Goal: Task Accomplishment & Management: Complete application form

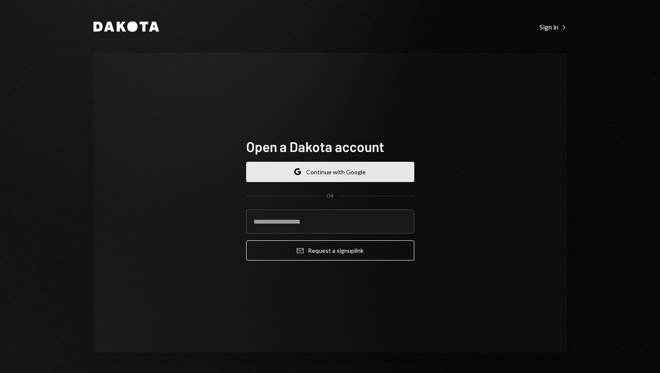
click at [373, 175] on button "Google Continue with Google" at bounding box center [330, 172] width 168 height 20
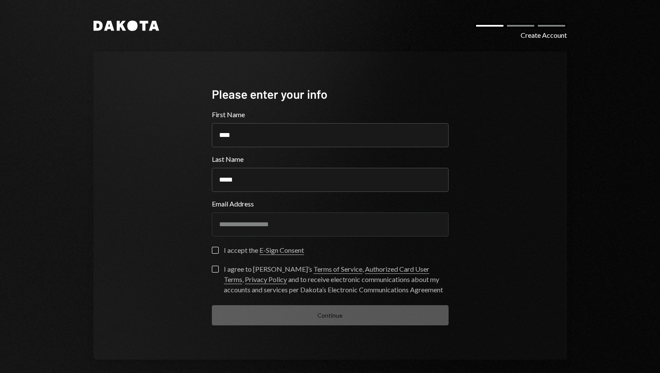
click at [213, 253] on button "I accept the E-Sign Consent" at bounding box center [215, 250] width 7 height 7
click at [212, 269] on button "I agree to Dakota’s Terms of Service , Authorized Card User Terms , Privacy Pol…" at bounding box center [215, 269] width 7 height 7
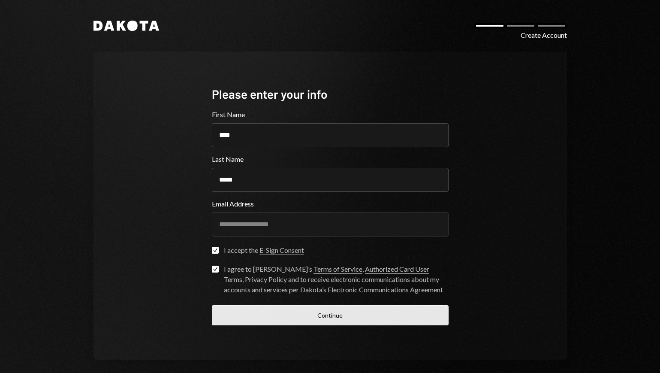
click at [263, 314] on button "Continue" at bounding box center [330, 315] width 237 height 20
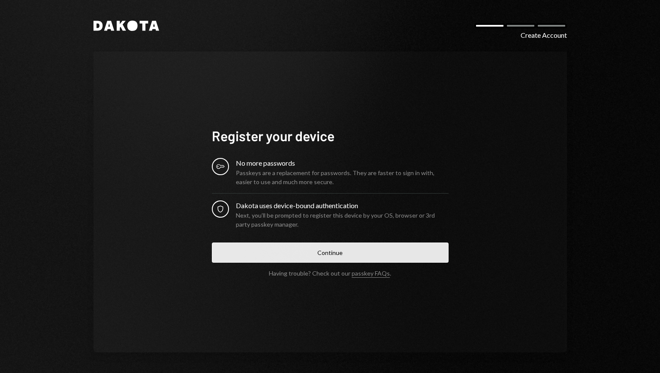
click at [342, 256] on button "Continue" at bounding box center [330, 252] width 237 height 20
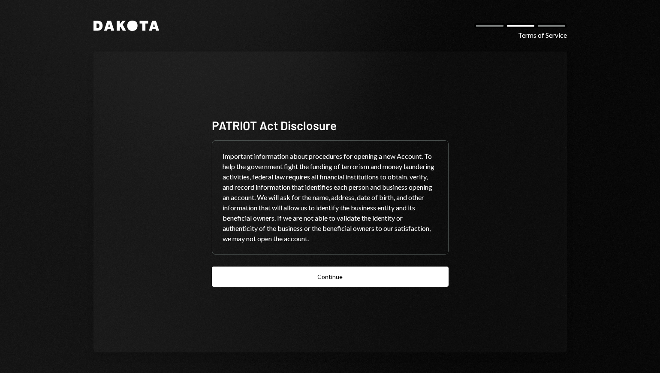
click at [0, 0] on div at bounding box center [0, 0] width 0 height 0
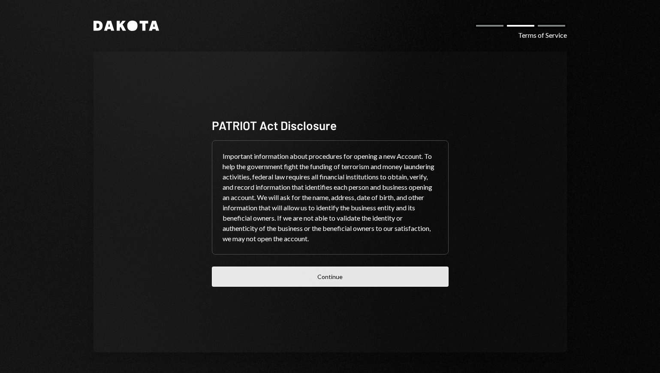
click at [343, 286] on button "Continue" at bounding box center [330, 276] width 237 height 20
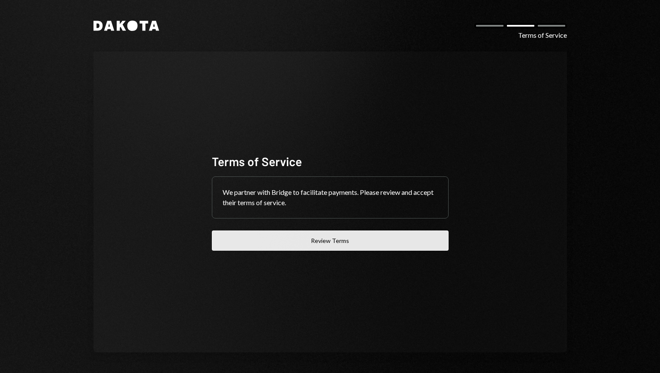
click at [367, 245] on button "Review Terms" at bounding box center [330, 240] width 237 height 20
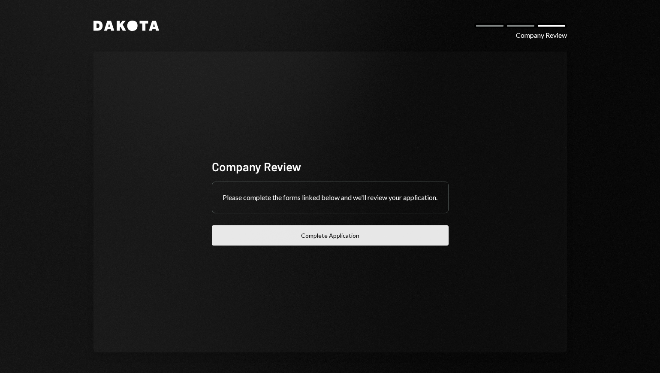
click at [357, 243] on button "Complete Application" at bounding box center [330, 235] width 237 height 20
